Goal: Information Seeking & Learning: Learn about a topic

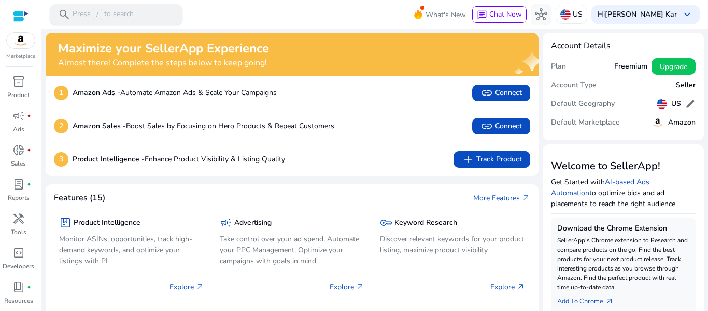
click at [130, 20] on p "Press / to search" at bounding box center [103, 14] width 61 height 11
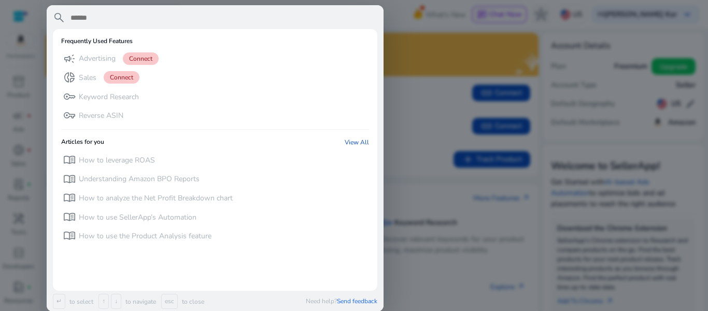
click at [421, 21] on div at bounding box center [354, 155] width 708 height 311
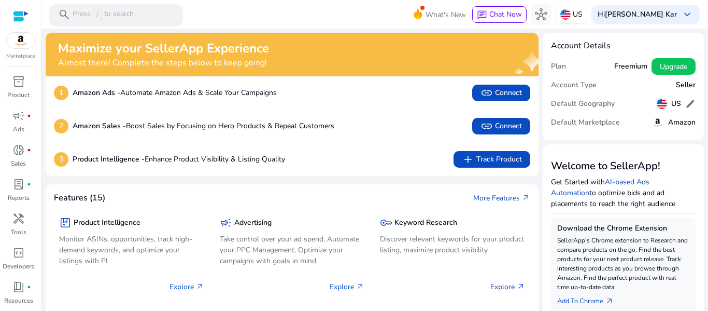
click at [133, 13] on p "Press / to search" at bounding box center [103, 14] width 61 height 11
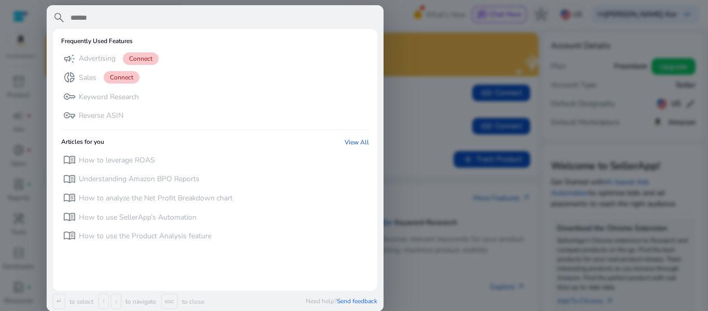
click at [407, 18] on div at bounding box center [354, 155] width 708 height 311
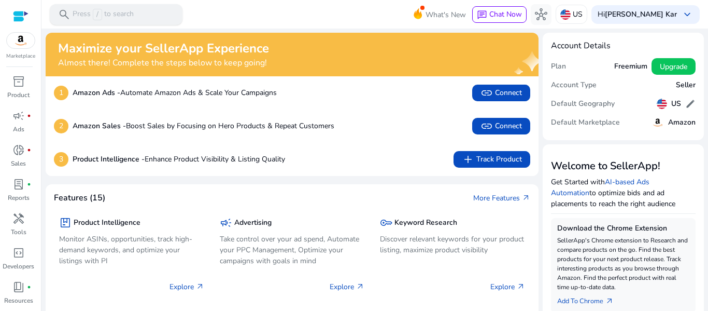
click at [111, 10] on p "Press / to search" at bounding box center [103, 14] width 61 height 11
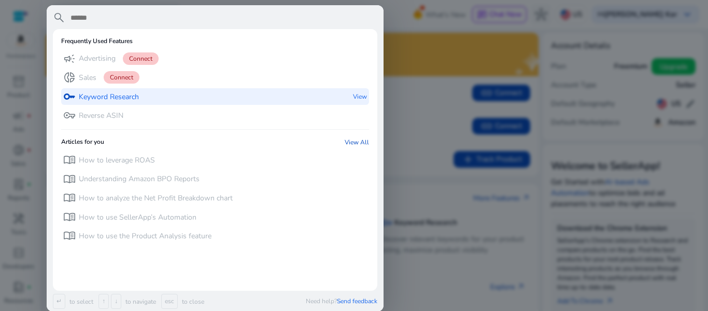
click at [103, 93] on p "Keyword Research" at bounding box center [109, 97] width 60 height 10
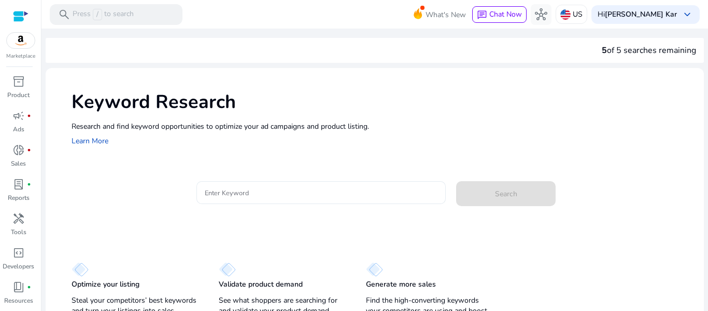
click at [237, 196] on input "Enter Keyword" at bounding box center [321, 192] width 233 height 11
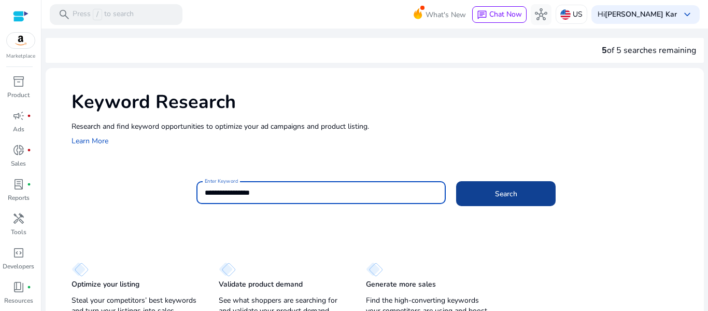
type input "**********"
click at [486, 193] on span at bounding box center [506, 193] width 100 height 25
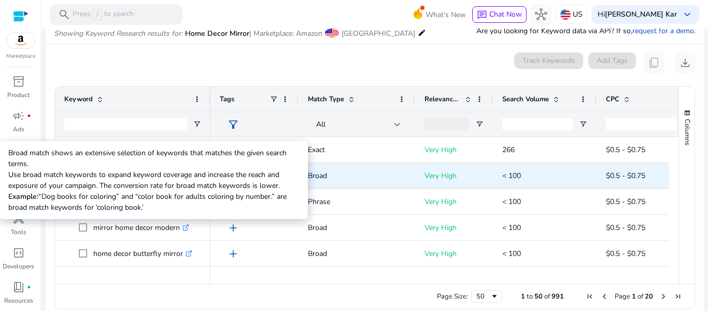
scroll to position [123, 0]
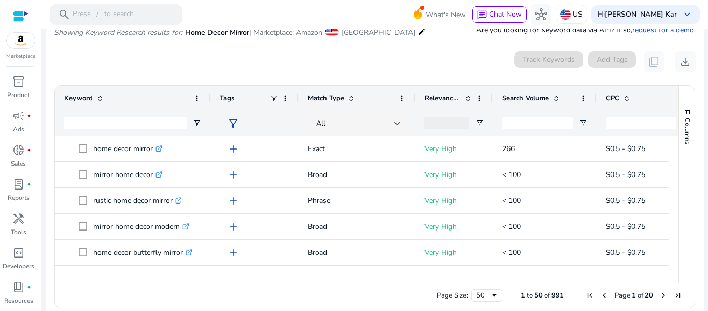
click at [557, 99] on span at bounding box center [556, 98] width 8 height 8
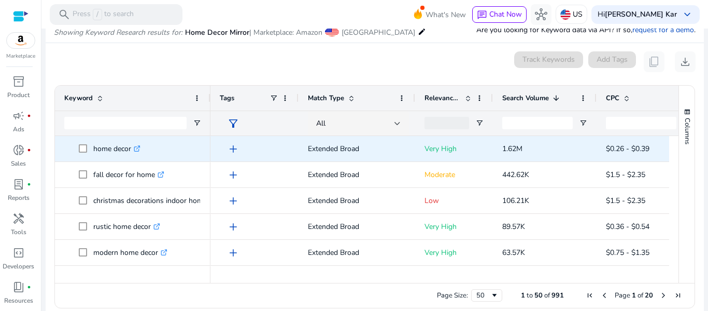
click at [138, 148] on icon ".st0{fill:#2c8af8}" at bounding box center [137, 148] width 7 height 7
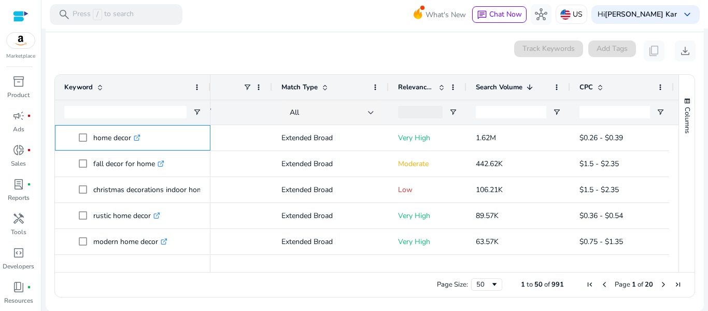
scroll to position [0, 0]
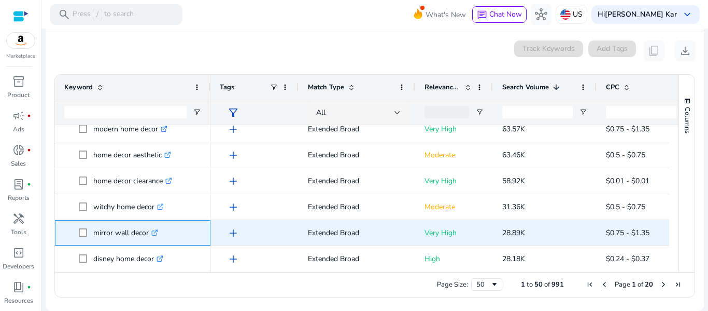
click at [156, 232] on icon ".st0{fill:#2c8af8}" at bounding box center [154, 232] width 7 height 7
